Goal: Ask a question

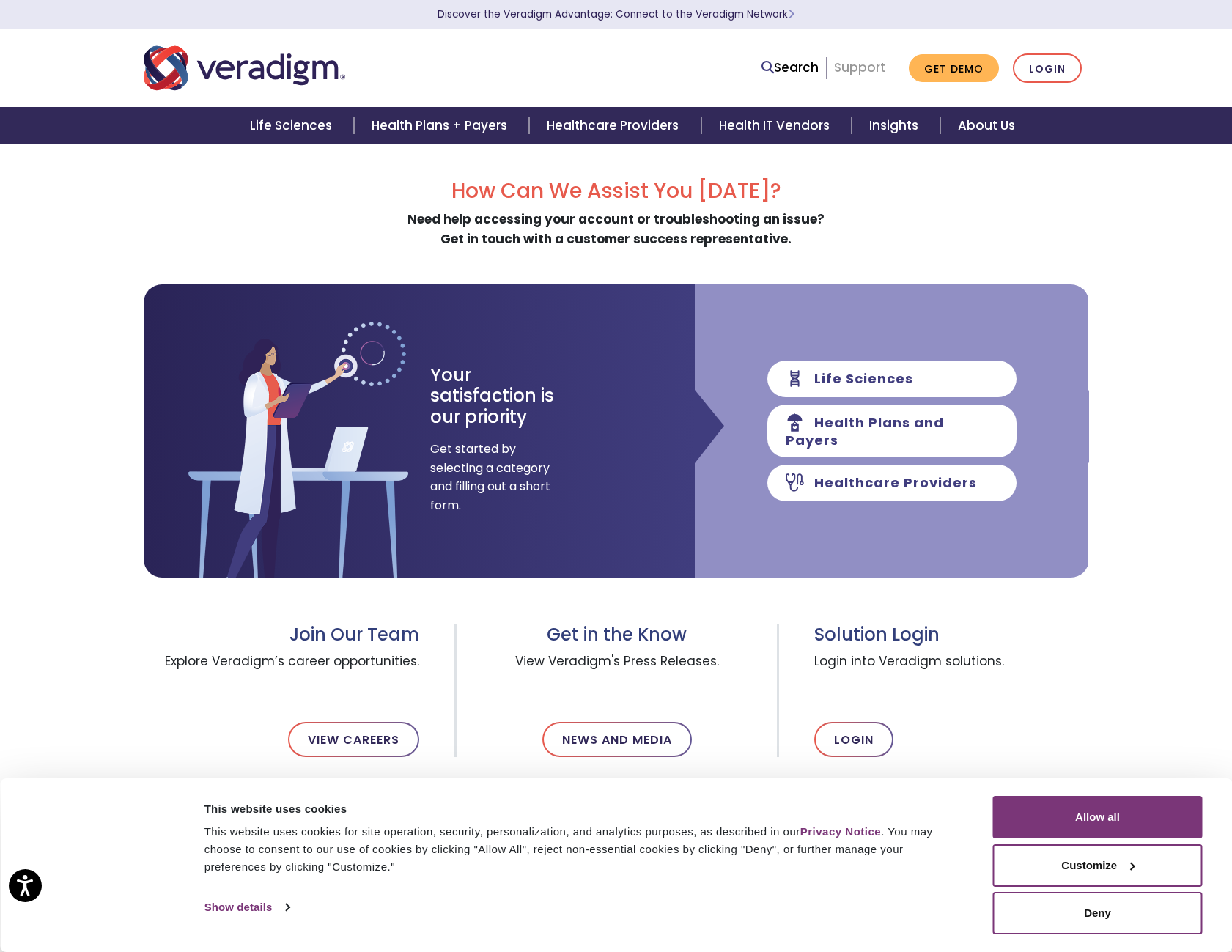
click at [865, 66] on link "Support" at bounding box center [860, 67] width 51 height 17
click at [1119, 825] on button "Allow all" at bounding box center [1098, 817] width 210 height 42
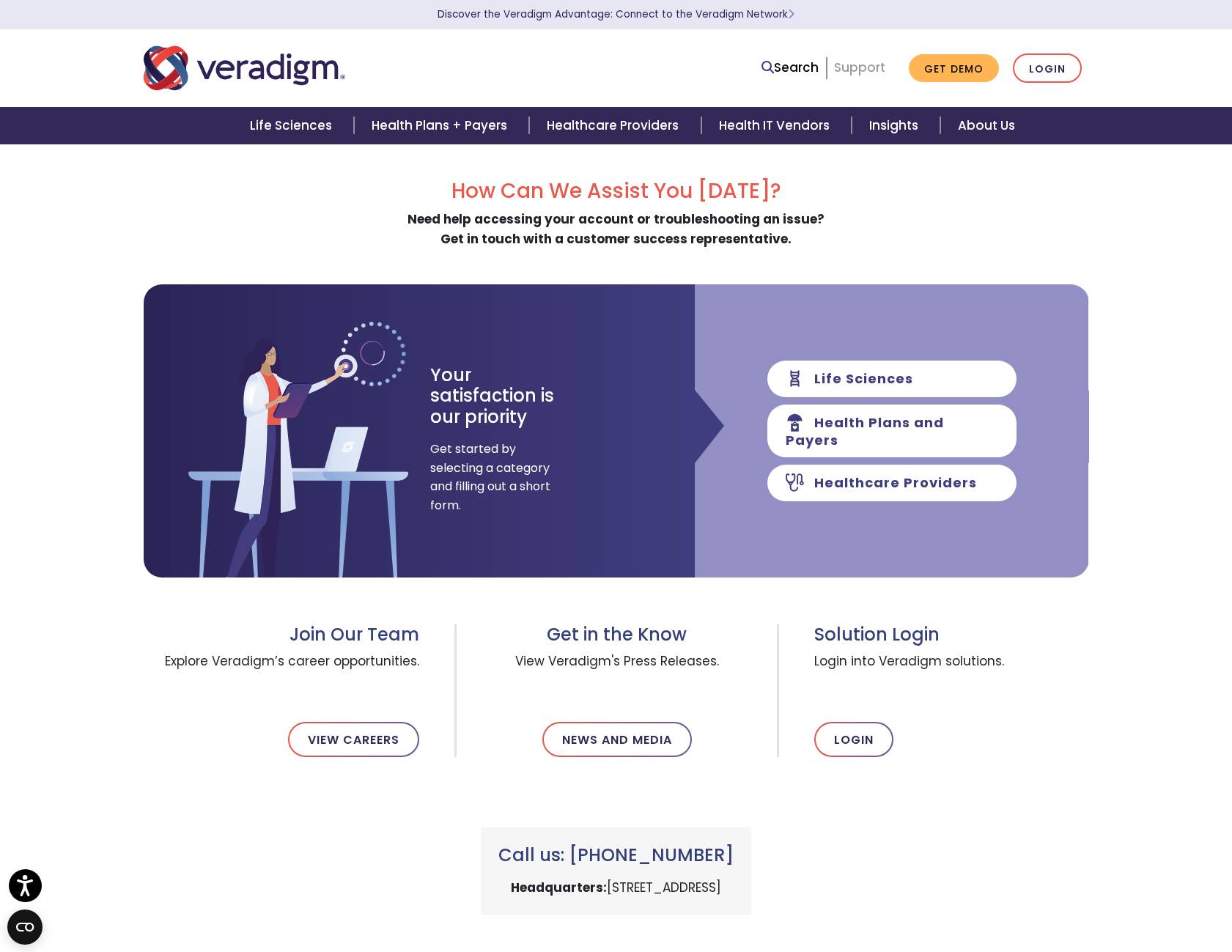
click at [861, 69] on link "Support" at bounding box center [860, 67] width 51 height 17
click at [818, 477] on link "Healthcare Providers" at bounding box center [892, 483] width 250 height 36
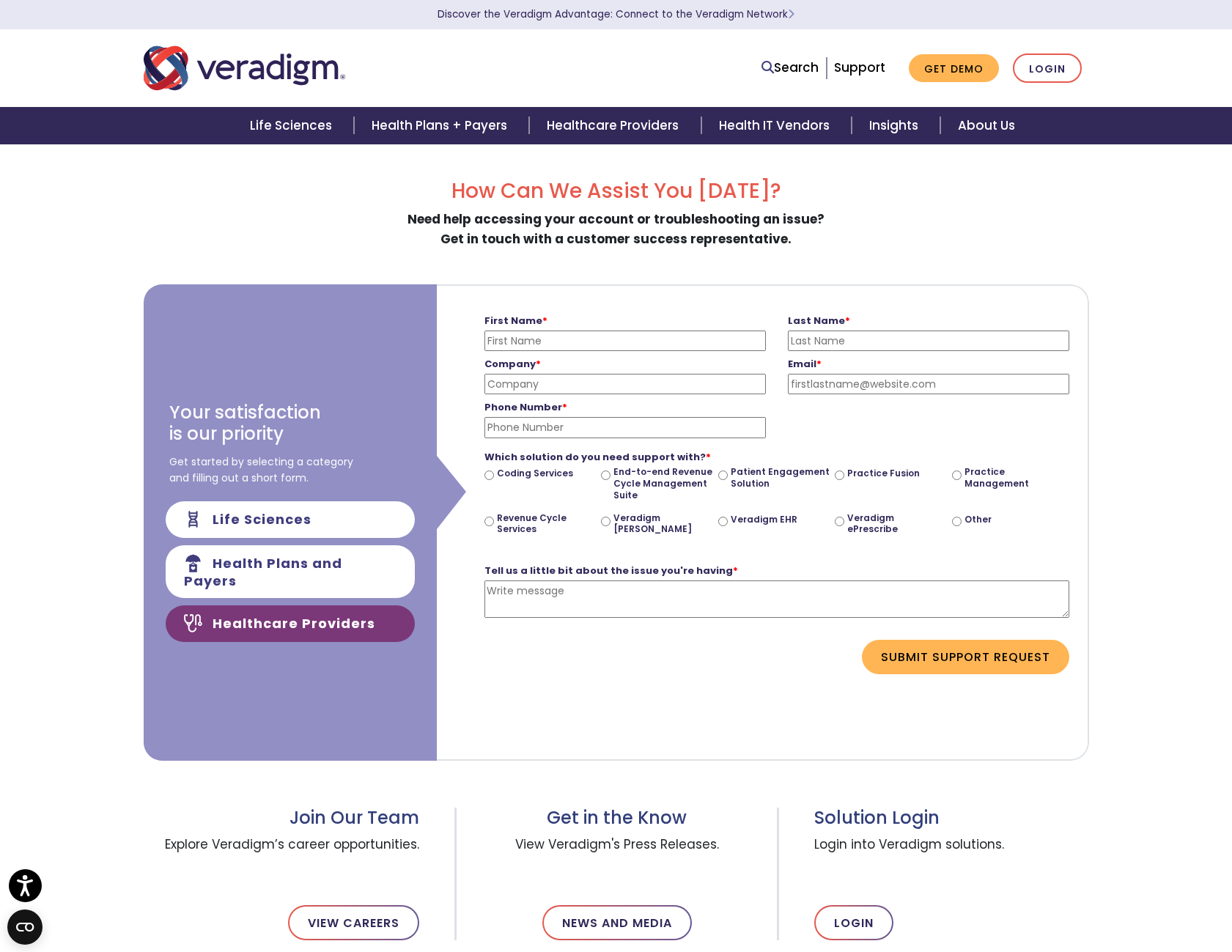
click at [623, 332] on input "First Name *" at bounding box center [624, 341] width 281 height 21
type input "Robert"
type input "Wernert"
type input "Dr. Yvonne Bracamontes MD PA"
type input "bobwernert@yahoo.com"
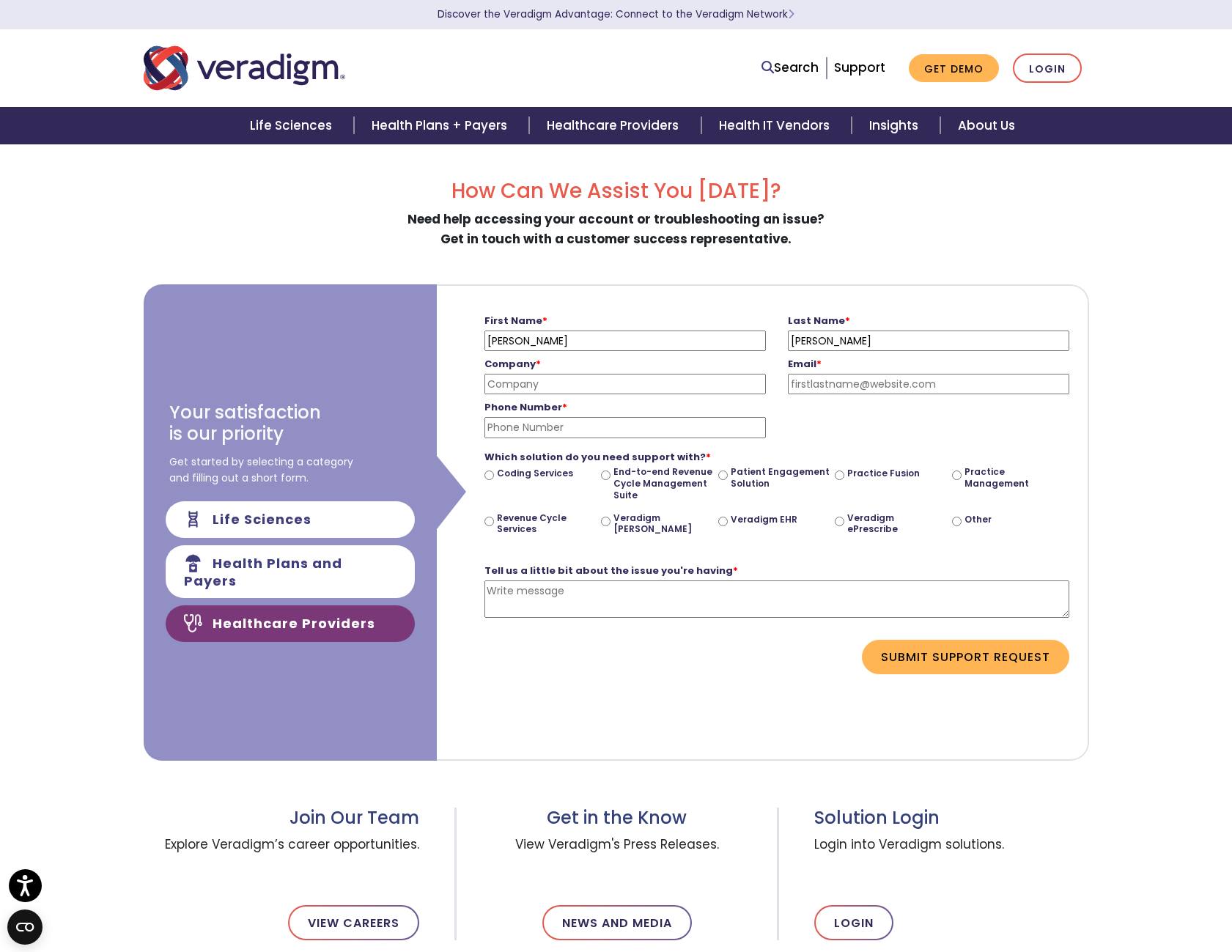
type input "9568976538"
click at [958, 475] on input "Practice Management" at bounding box center [956, 475] width 9 height 9
radio input "true"
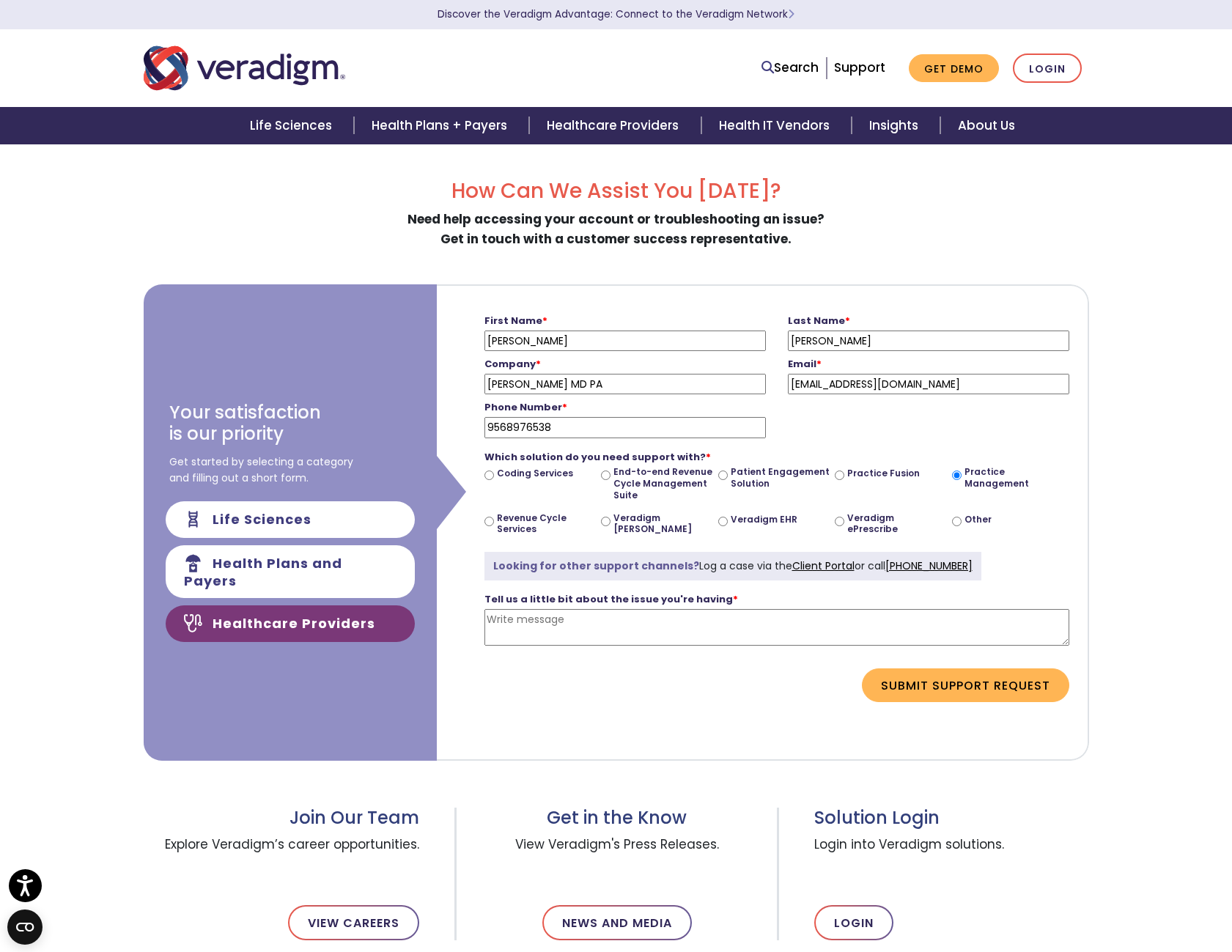
click at [534, 633] on textarea "Tell us a little bit about the issue you're having *" at bounding box center [776, 628] width 584 height 37
paste textarea "Payerpath Integrated Edits"
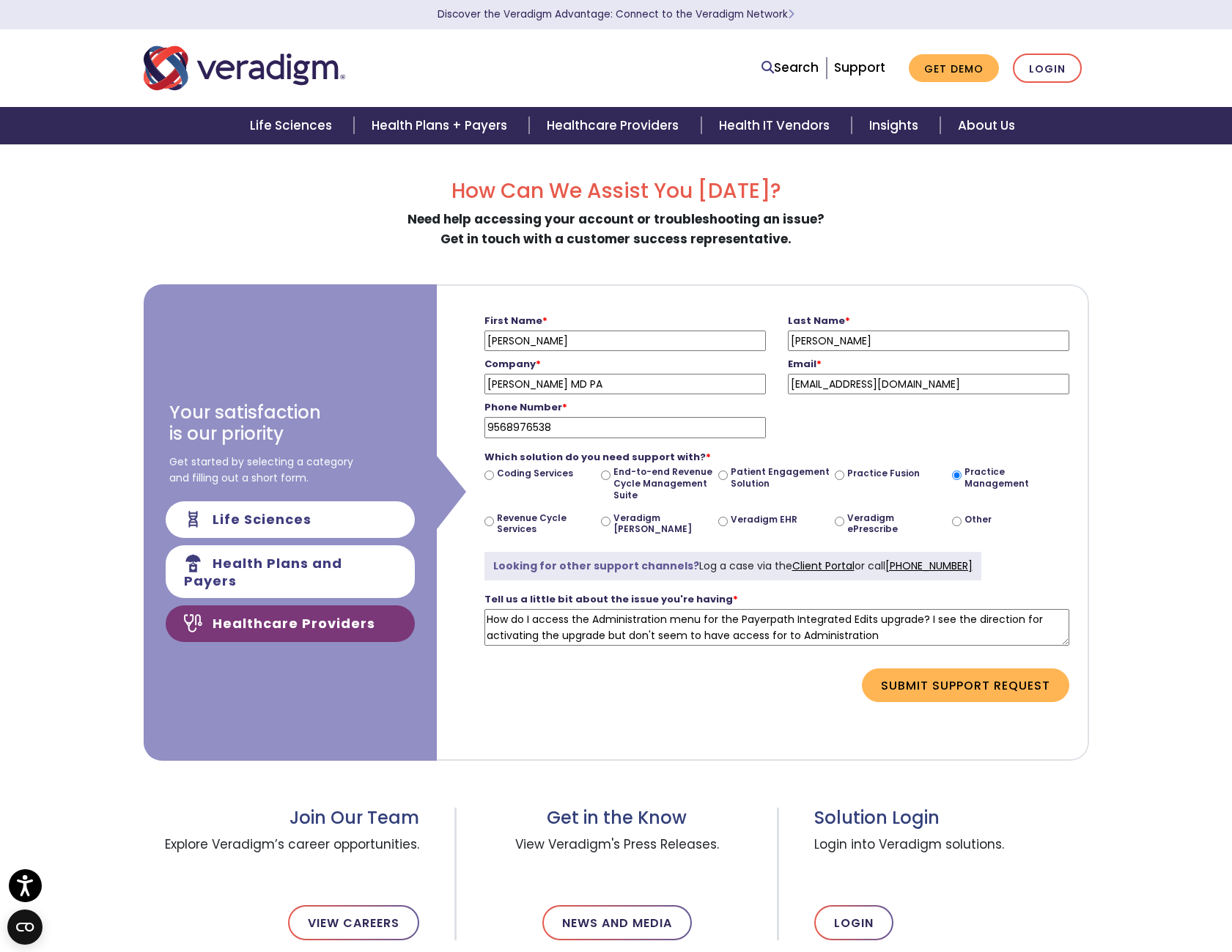
click at [889, 638] on textarea "How do I access the Administration menu for the Payerpath Integrated Edits upgr…" at bounding box center [776, 628] width 584 height 37
paste textarea "Payerpath Integrated Edits"
type textarea "How do I access the Administration menu for the Payerpath Integrated Edits upgr…"
click at [951, 687] on button "Submit Support Request" at bounding box center [966, 685] width 207 height 34
